Goal: Task Accomplishment & Management: Use online tool/utility

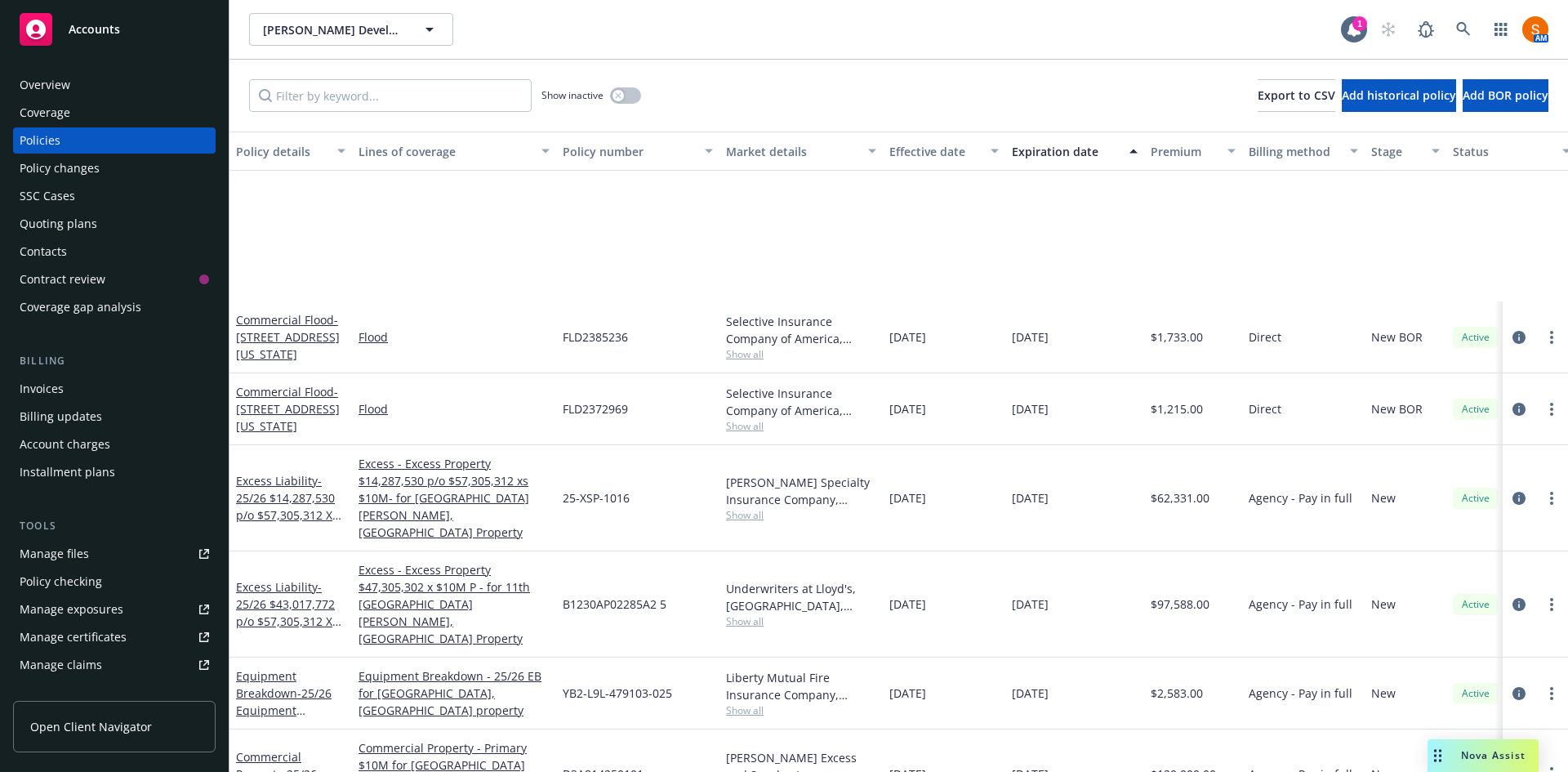
scroll to position [250, 0]
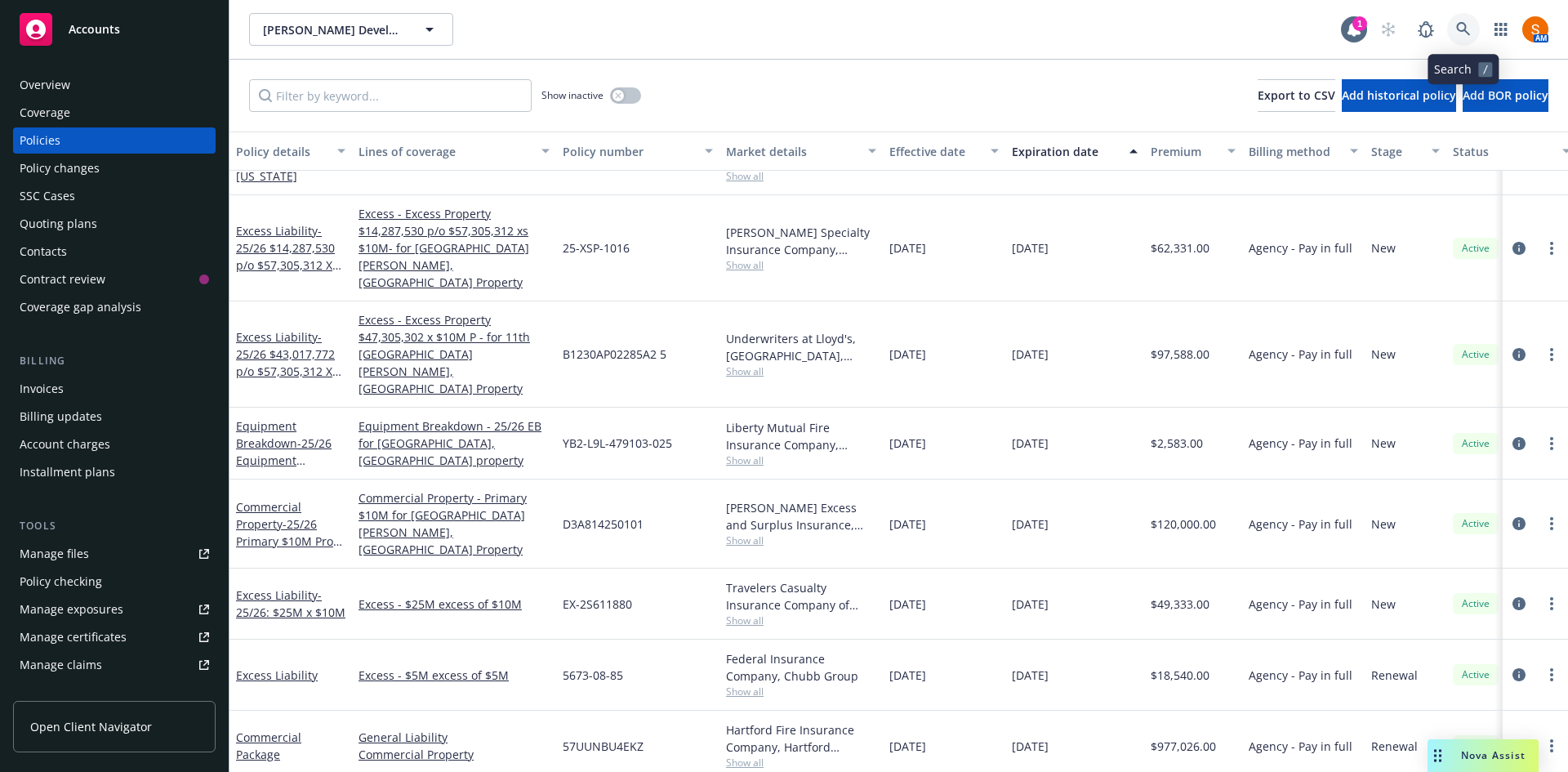
click at [1458, 30] on icon at bounding box center [1462, 29] width 14 height 14
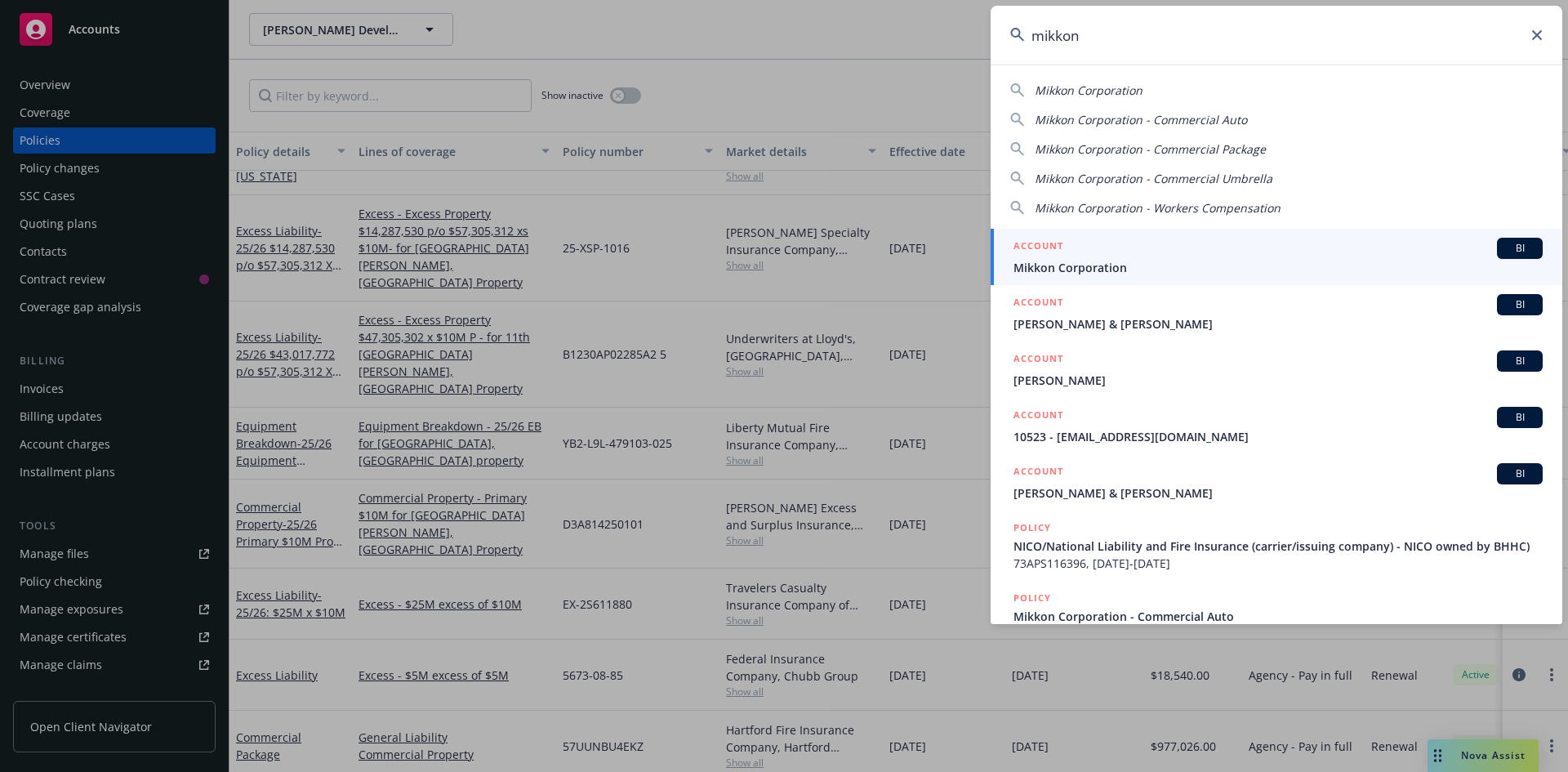
type input "mikkon"
drag, startPoint x: 1434, startPoint y: 53, endPoint x: 1179, endPoint y: 252, distance: 323.5
click at [1179, 252] on div "ACCOUNT BI" at bounding box center [1278, 248] width 529 height 21
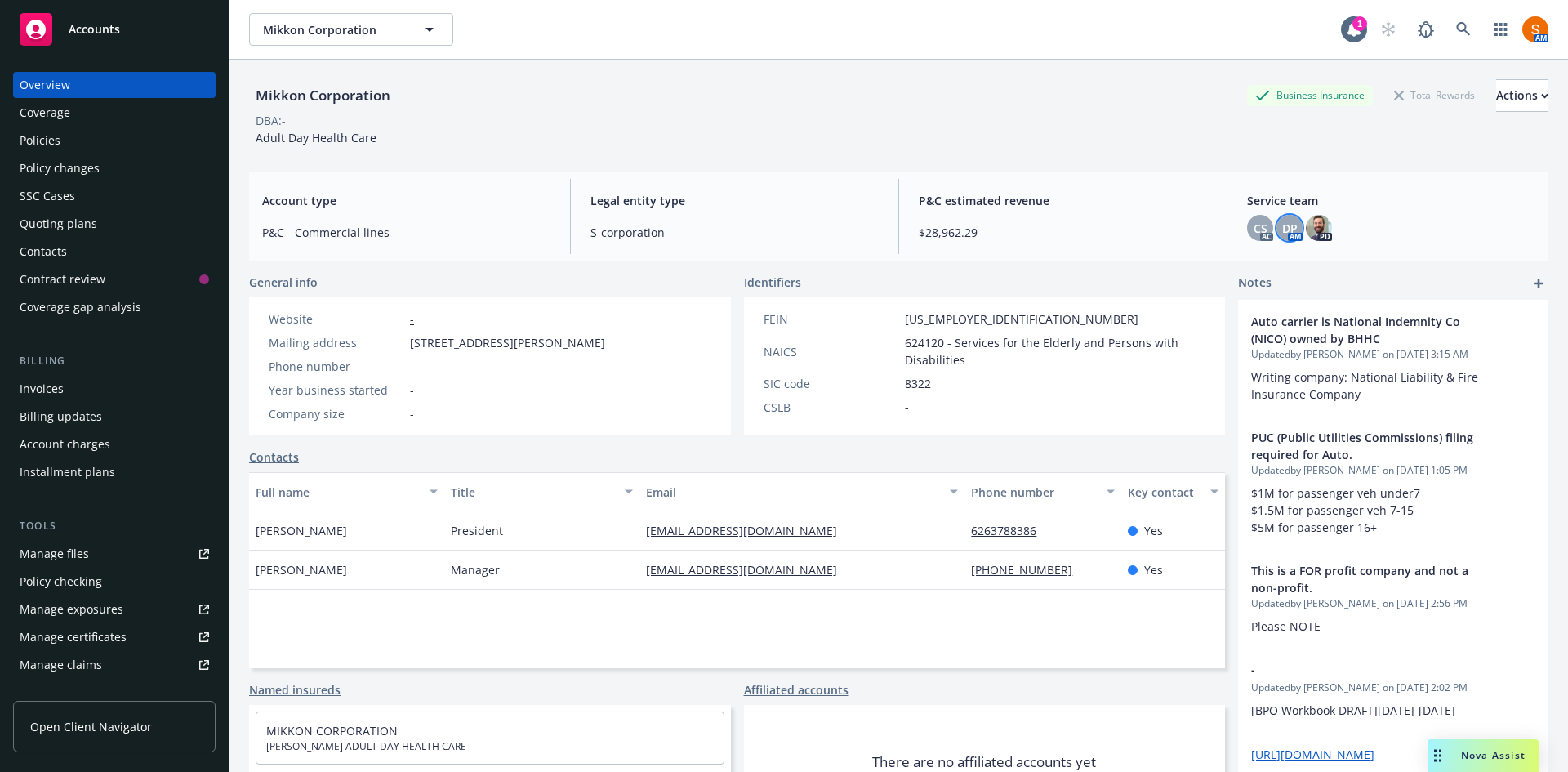
click at [1285, 228] on span "DP" at bounding box center [1289, 228] width 16 height 18
click at [1010, 137] on div "Mikkon Corporation Business Insurance Total Rewards Actions DBA: - Adult Day He…" at bounding box center [898, 113] width 1299 height 67
click at [1253, 231] on span "CS" at bounding box center [1260, 228] width 14 height 18
click at [1091, 141] on div "Mikkon Corporation Business Insurance Total Rewards Actions DBA: - Adult Day He…" at bounding box center [898, 113] width 1299 height 67
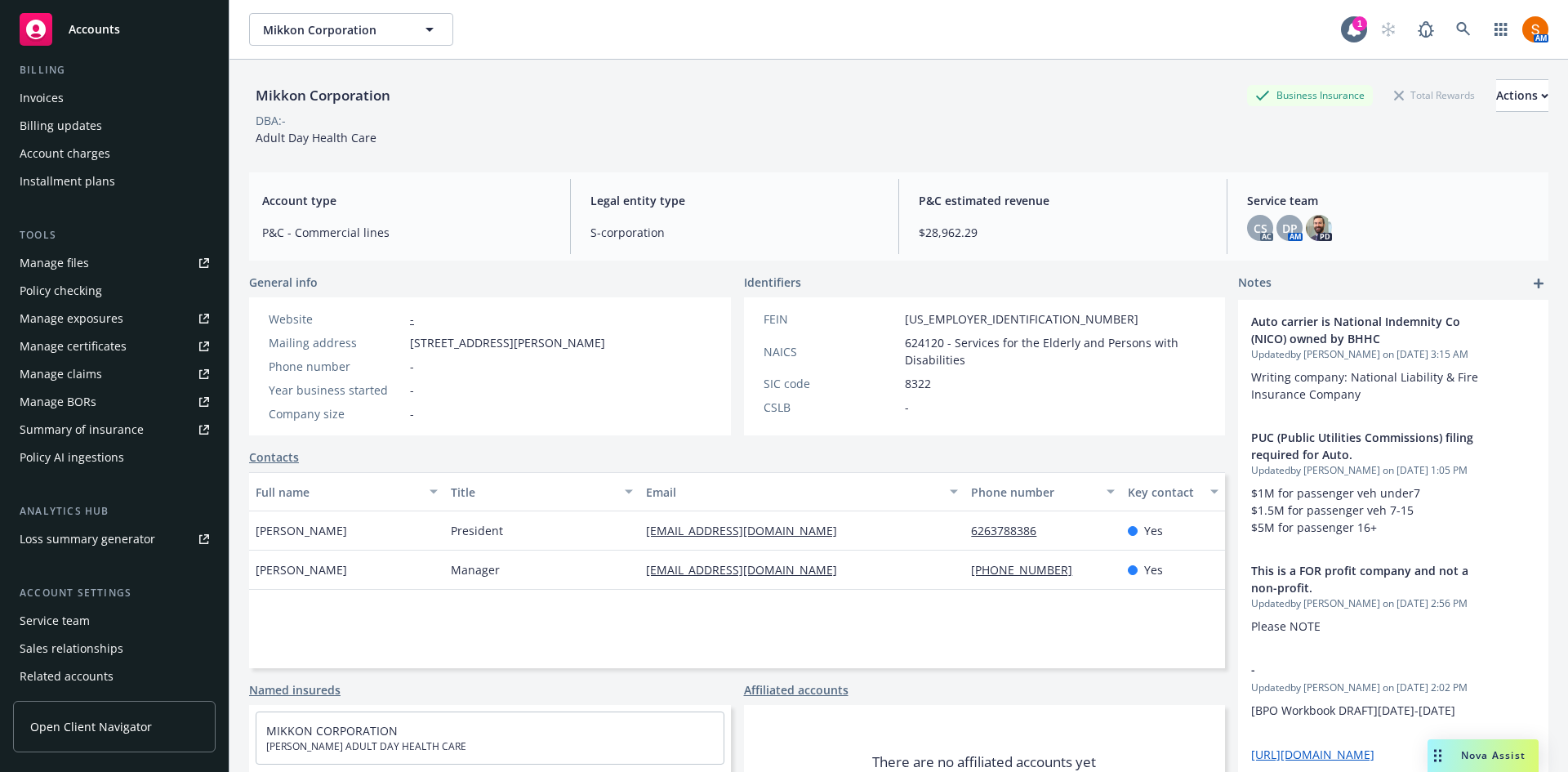
scroll to position [348, 0]
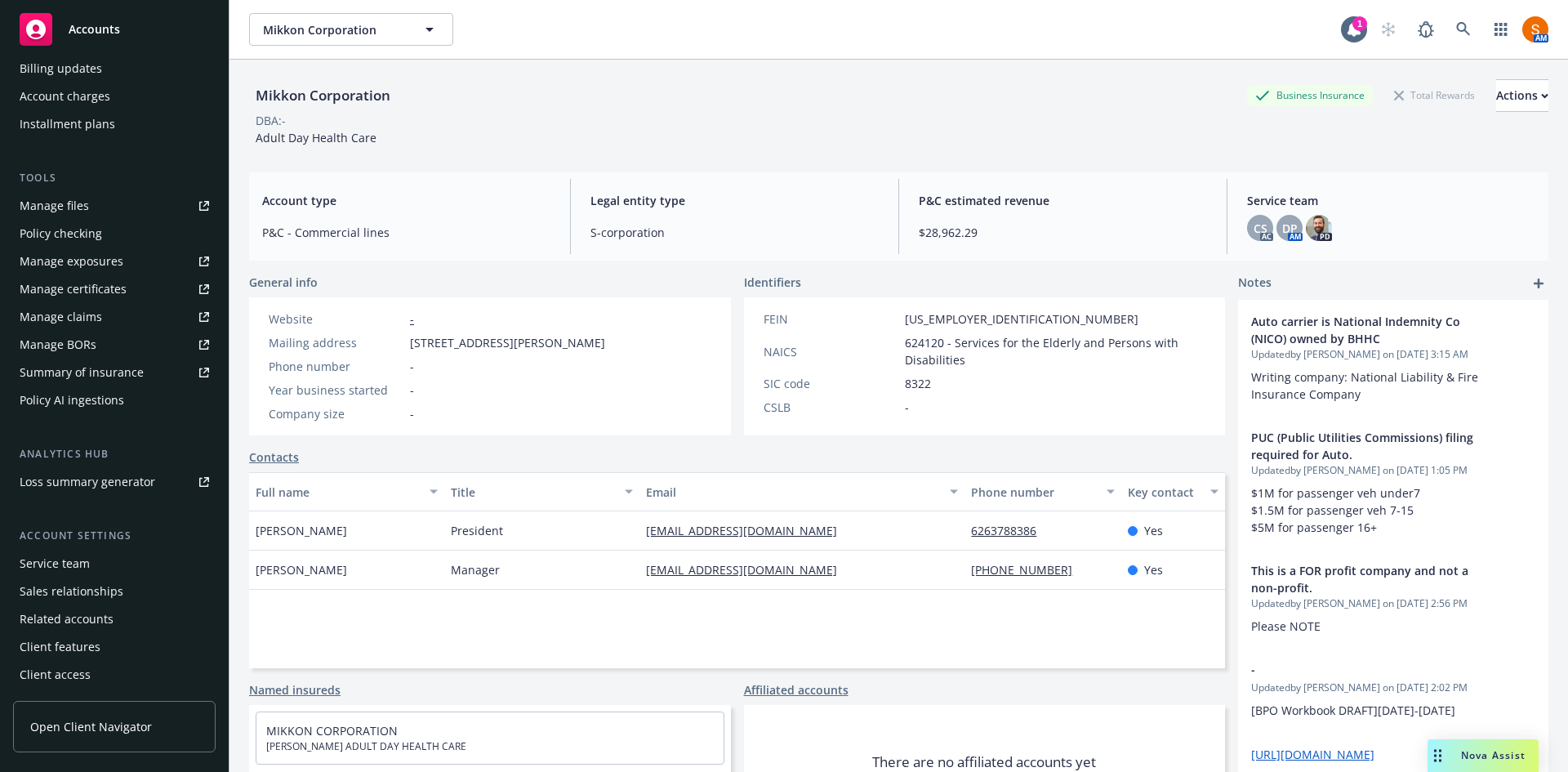
click at [76, 565] on div "Service team" at bounding box center [54, 564] width 70 height 26
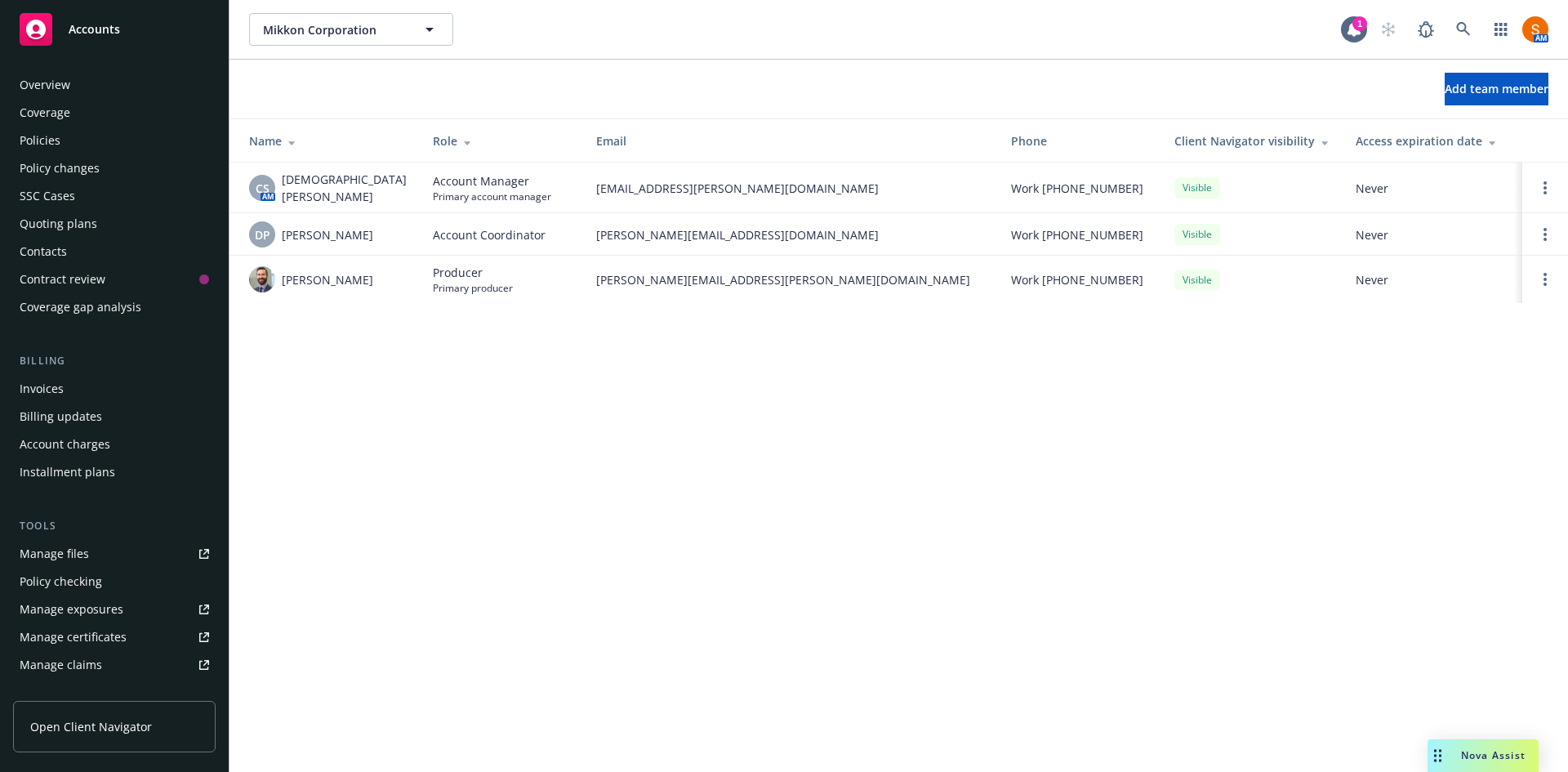
click at [67, 148] on div "Policies" at bounding box center [113, 140] width 189 height 26
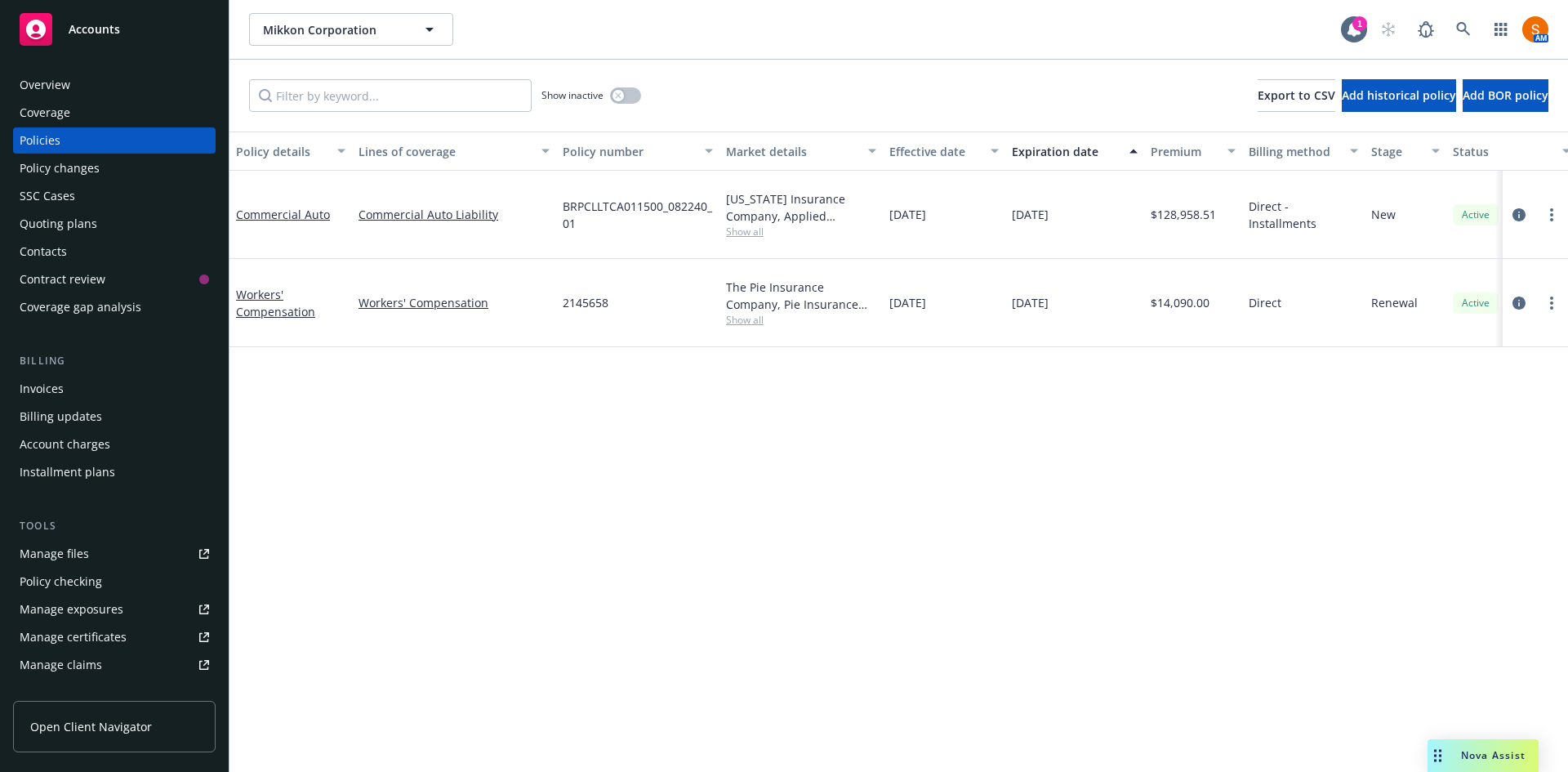
click at [747, 229] on span "Show all" at bounding box center [801, 231] width 150 height 14
click at [878, 208] on div "Texas Insurance Company, Applied Underwriters Show all" at bounding box center [801, 215] width 163 height 89
click at [1458, 30] on icon at bounding box center [1462, 29] width 14 height 14
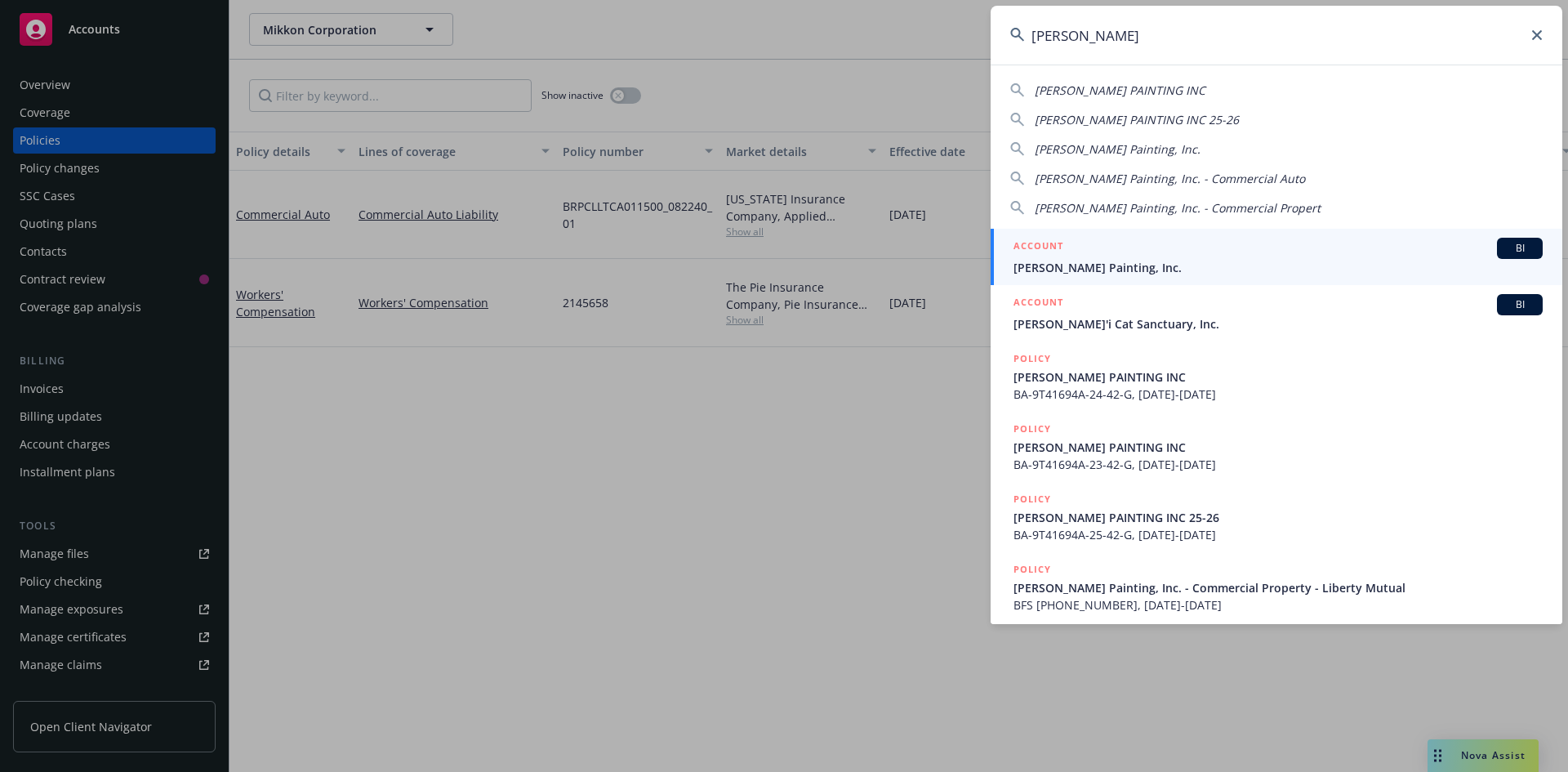
type input "dennis shaffer"
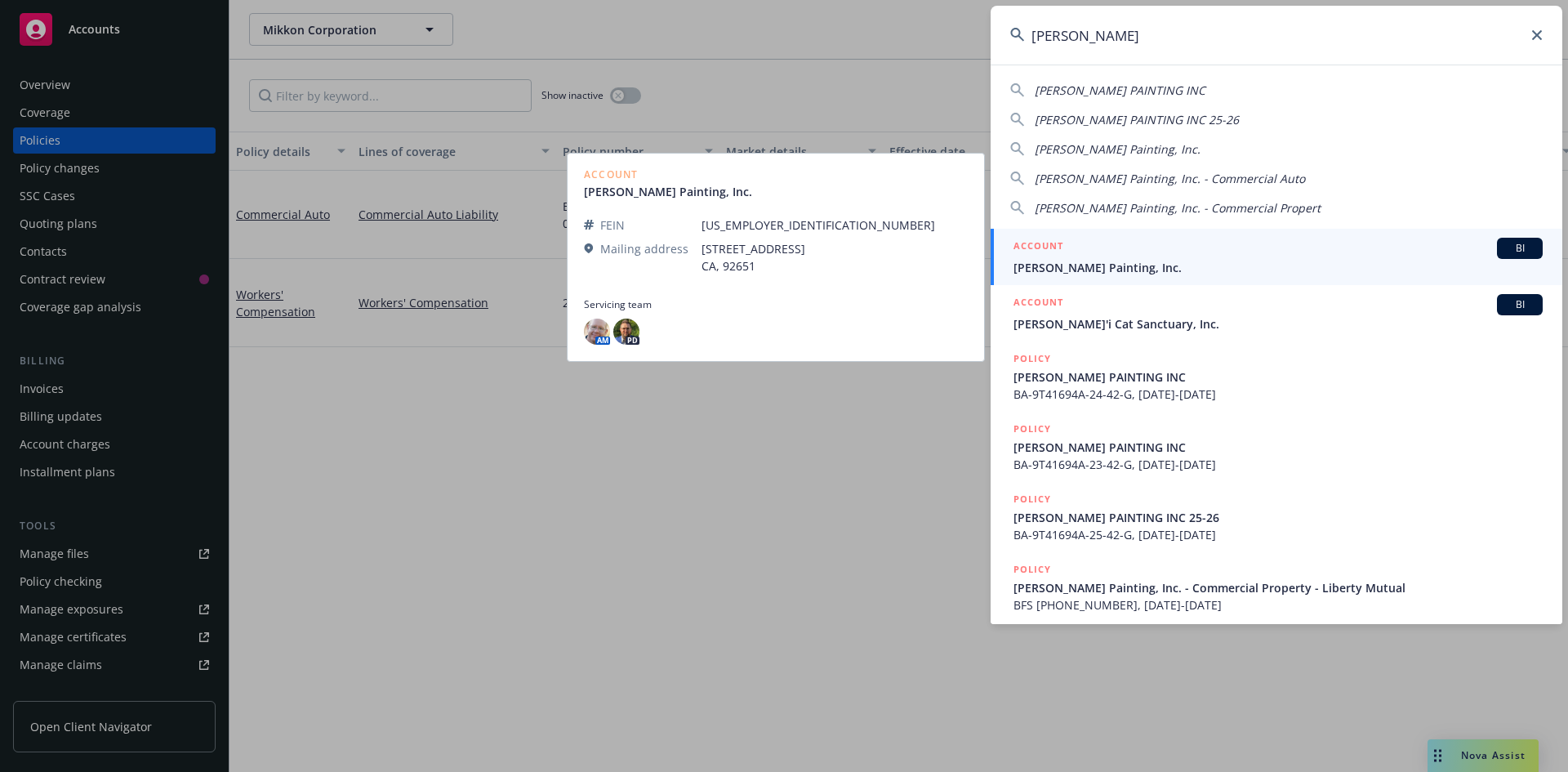
click at [1061, 261] on span "[PERSON_NAME] Painting, Inc." at bounding box center [1278, 267] width 529 height 18
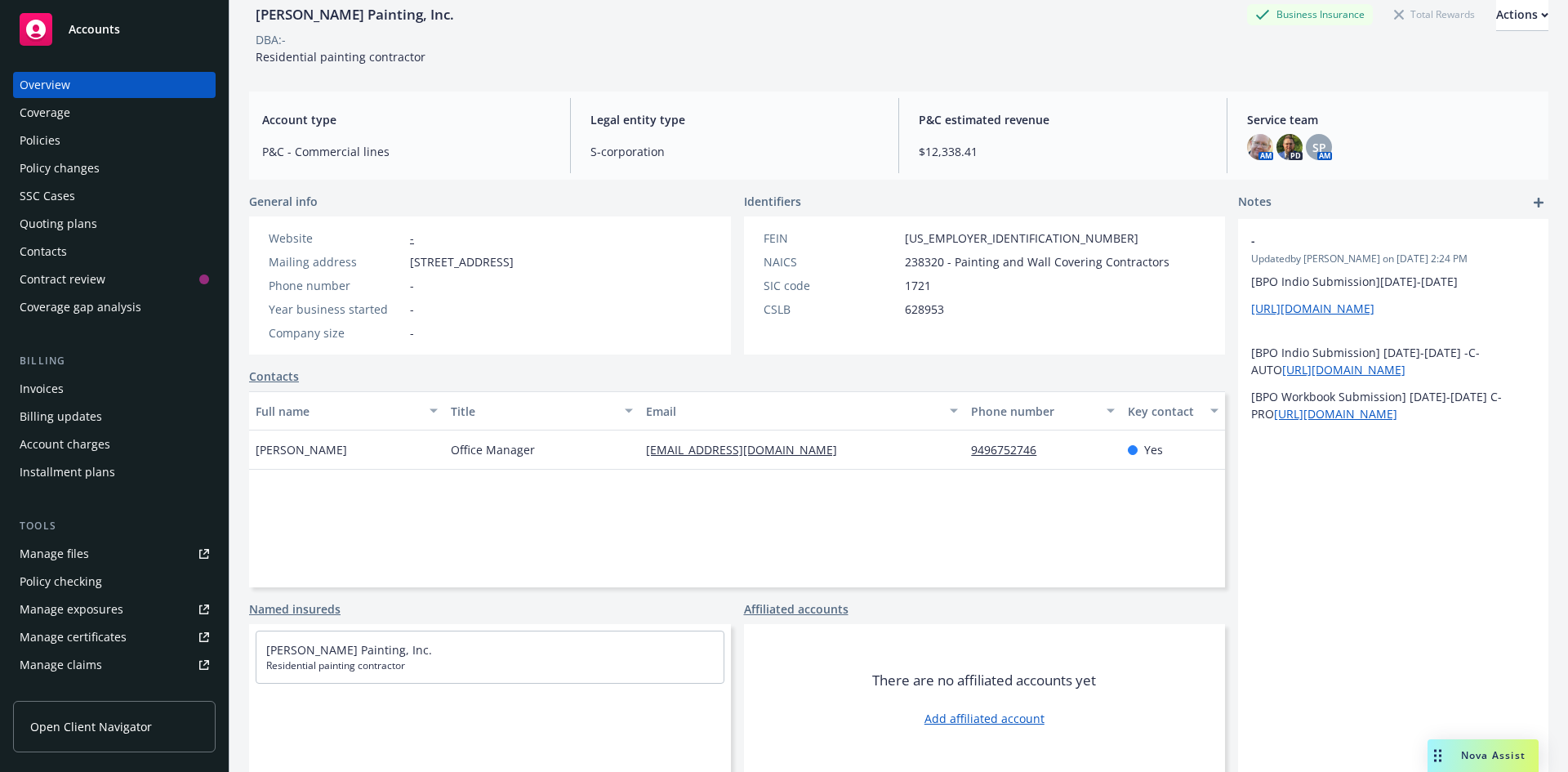
scroll to position [82, 0]
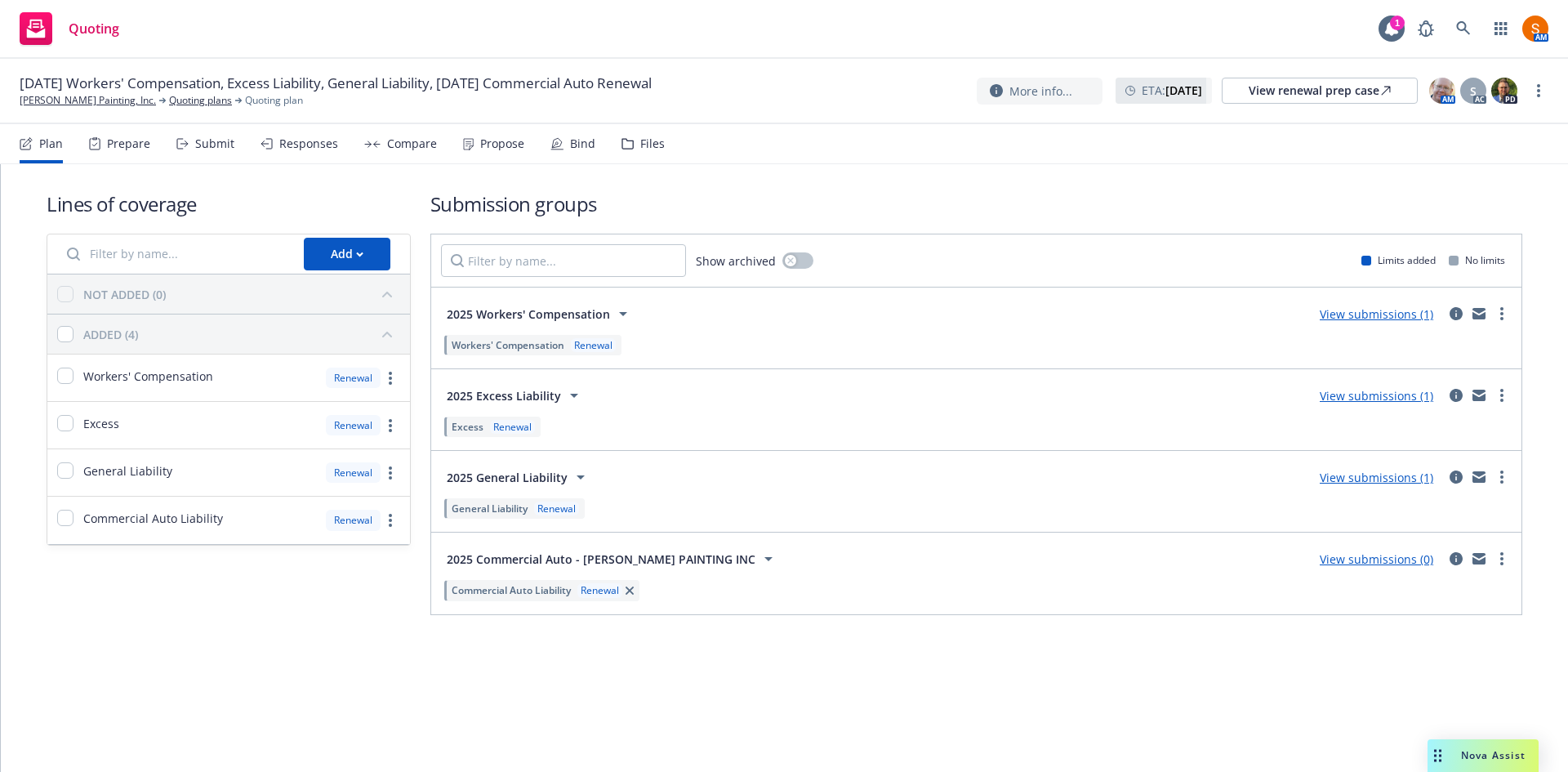
click at [502, 144] on div "Propose" at bounding box center [503, 144] width 44 height 13
click at [462, 163] on nav "Plan Prepare Submit Responses Compare Propose Bind Files" at bounding box center [784, 144] width 1568 height 40
click at [470, 152] on div "Propose" at bounding box center [493, 144] width 61 height 39
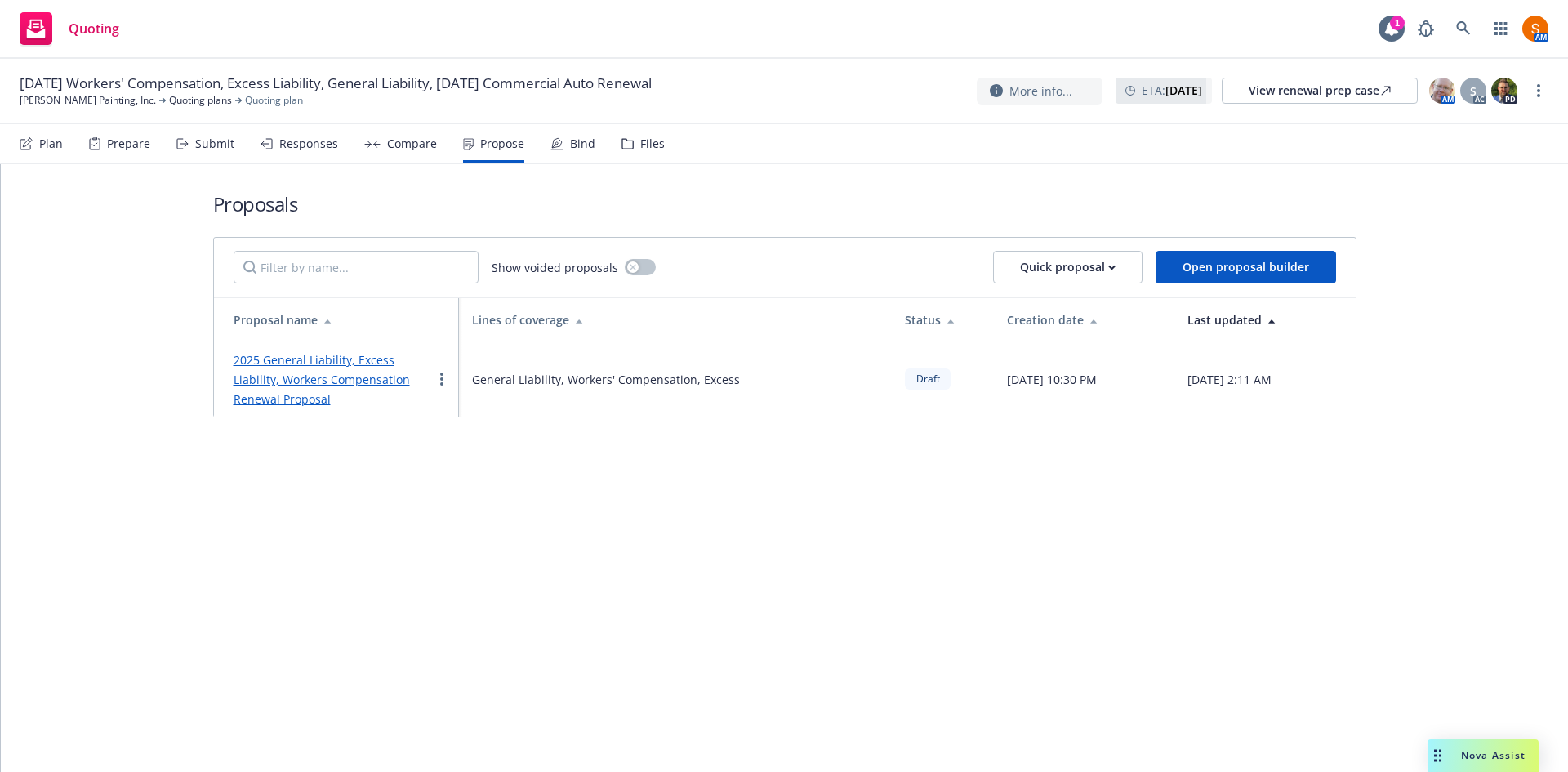
click at [345, 375] on link "2025 General Liability, Excess Liability, Workers Compensation Renewal Proposal" at bounding box center [321, 379] width 176 height 54
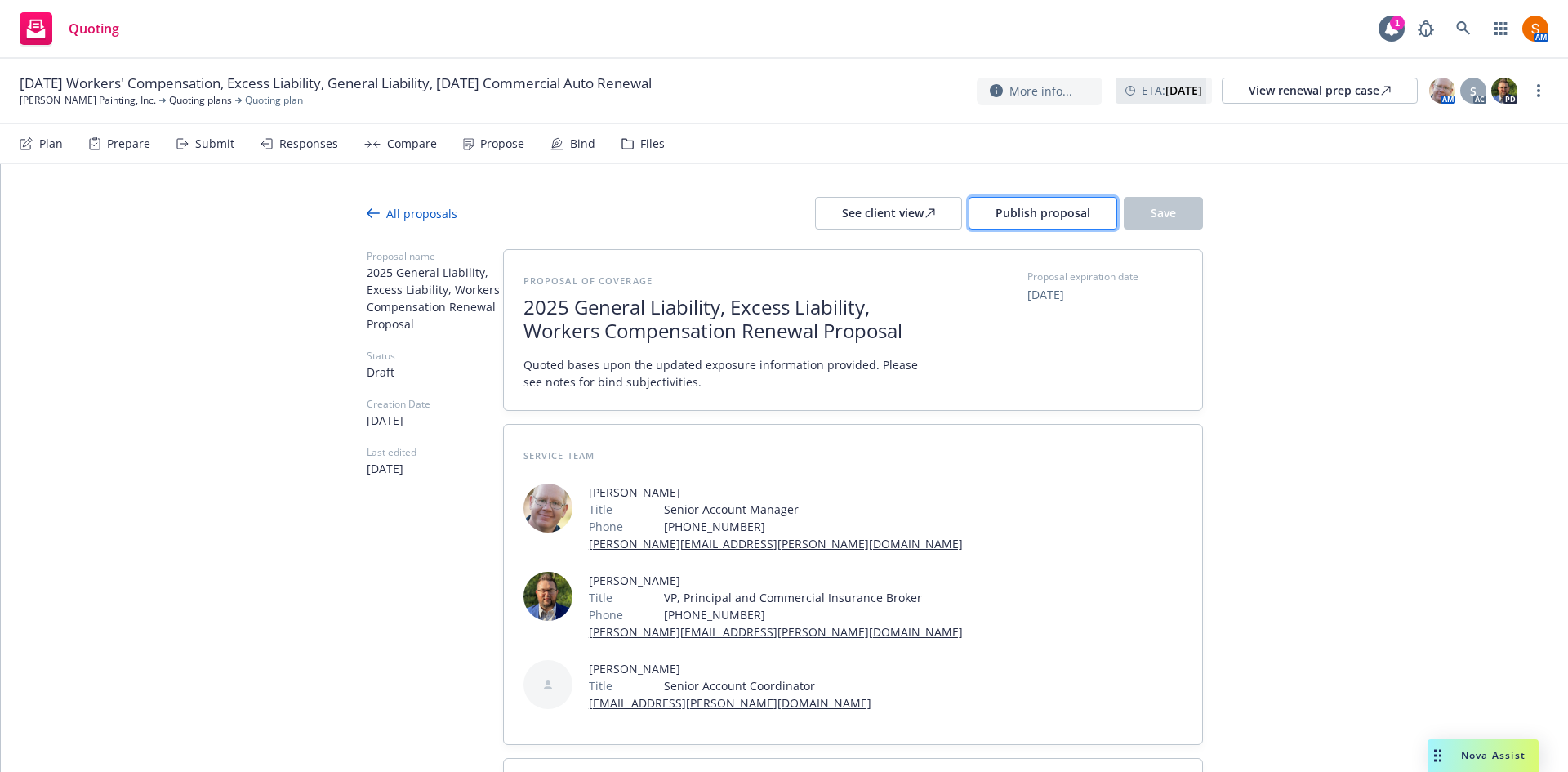
click at [1029, 216] on span "Publish proposal" at bounding box center [1042, 212] width 95 height 16
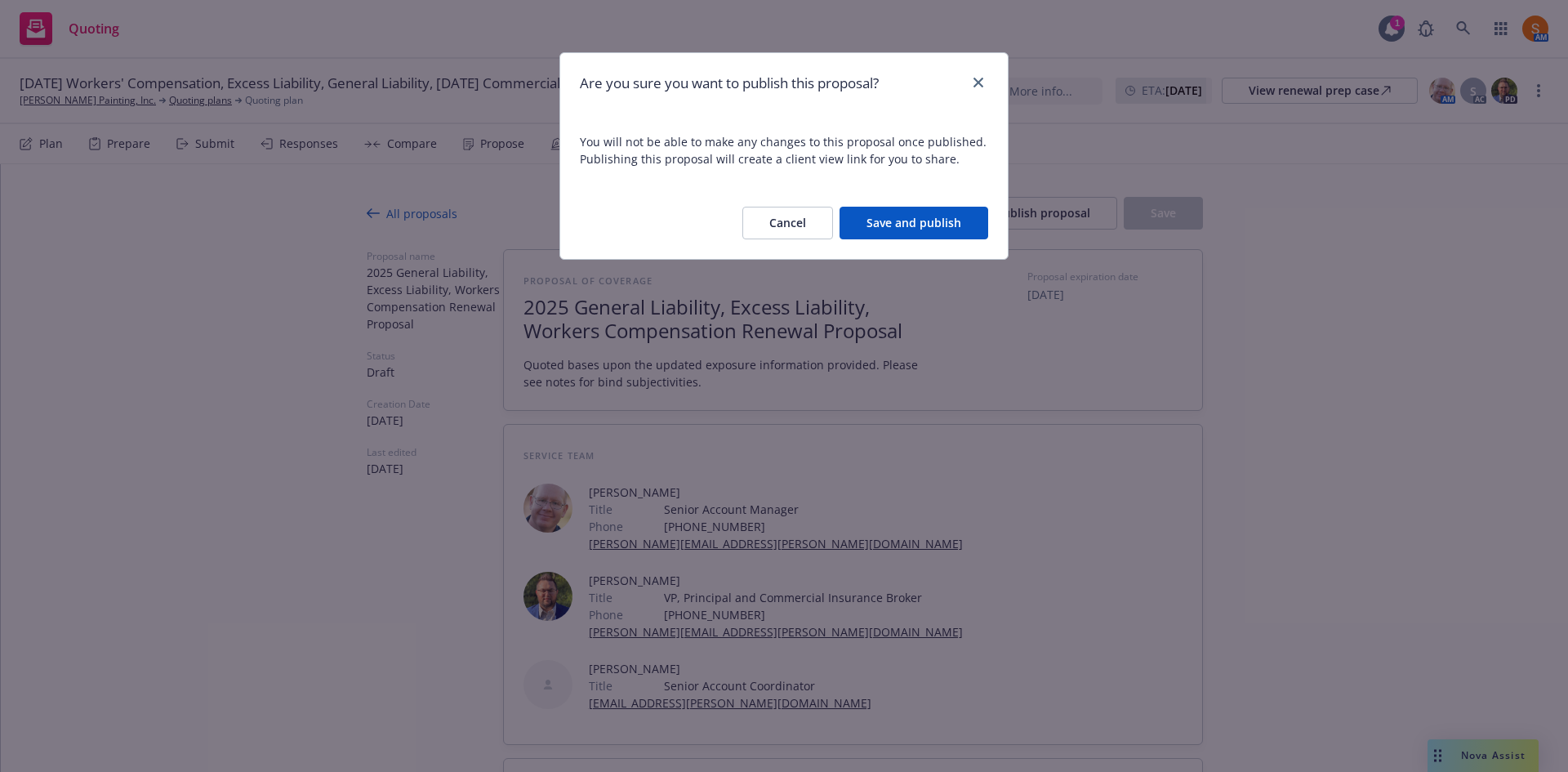
click at [914, 233] on button "Save and publish" at bounding box center [913, 222] width 148 height 32
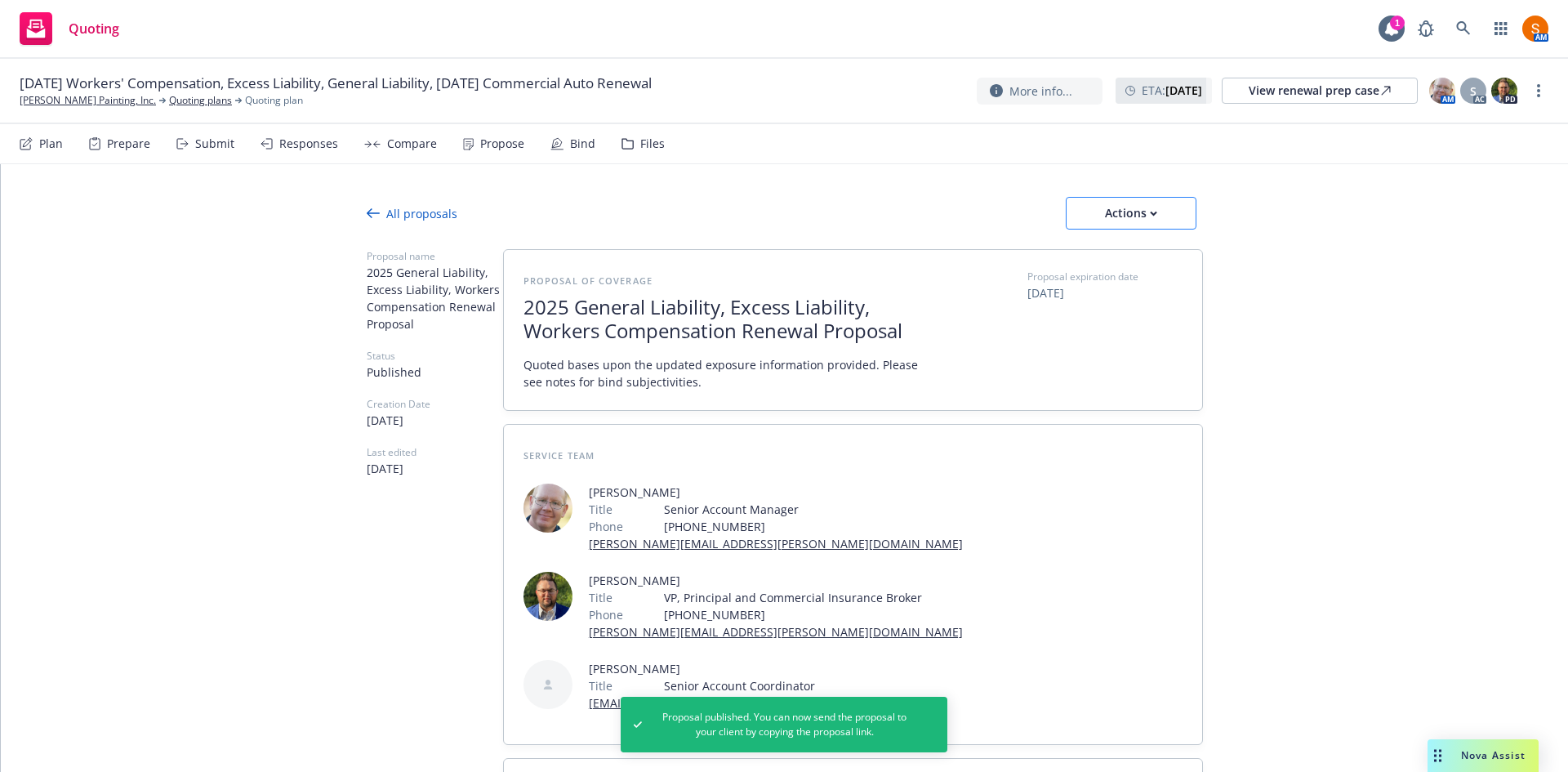
drag, startPoint x: 1191, startPoint y: 220, endPoint x: 1146, endPoint y: 215, distance: 45.3
click at [1146, 215] on div "Actions" at bounding box center [1134, 212] width 137 height 32
click at [1150, 215] on icon "button" at bounding box center [1153, 213] width 6 height 4
click at [1109, 267] on link "Copy proposal link" at bounding box center [1131, 255] width 143 height 32
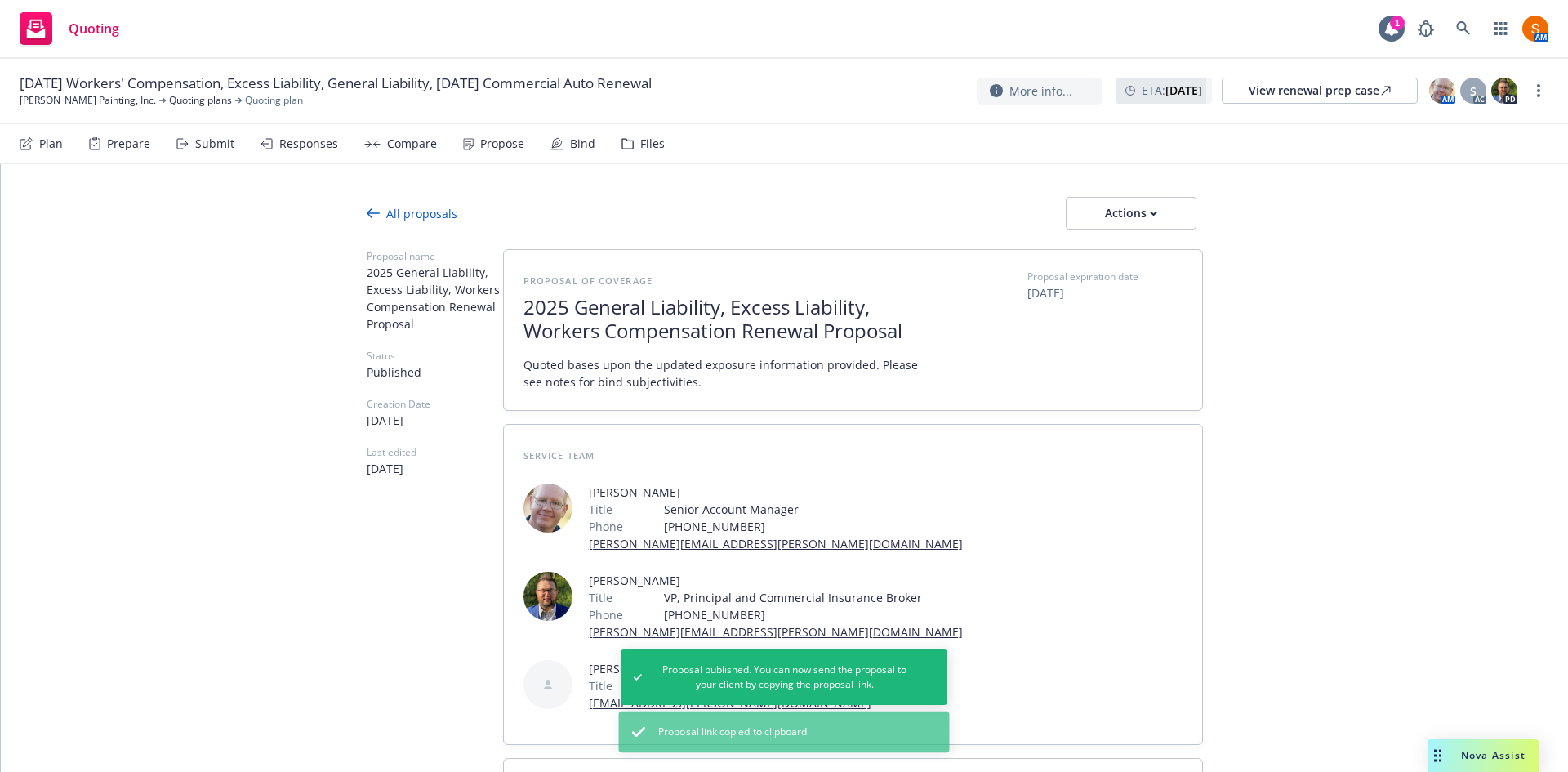
type textarea "x"
